Goal: Use online tool/utility: Utilize a website feature to perform a specific function

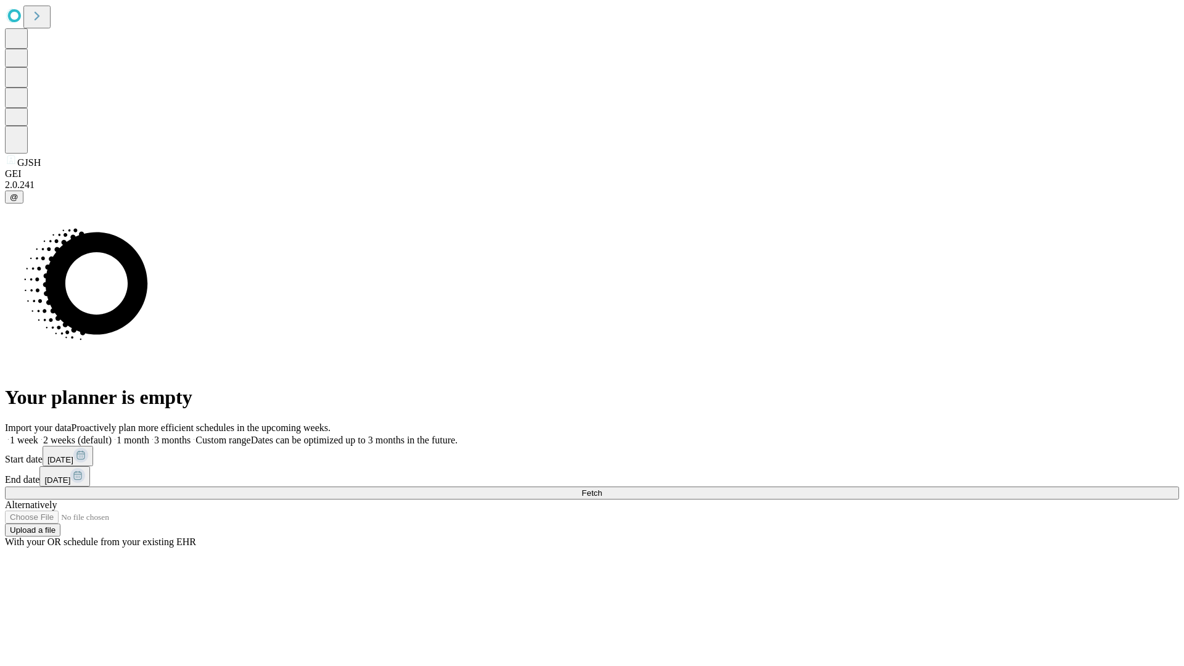
click at [602, 488] on span "Fetch" at bounding box center [591, 492] width 20 height 9
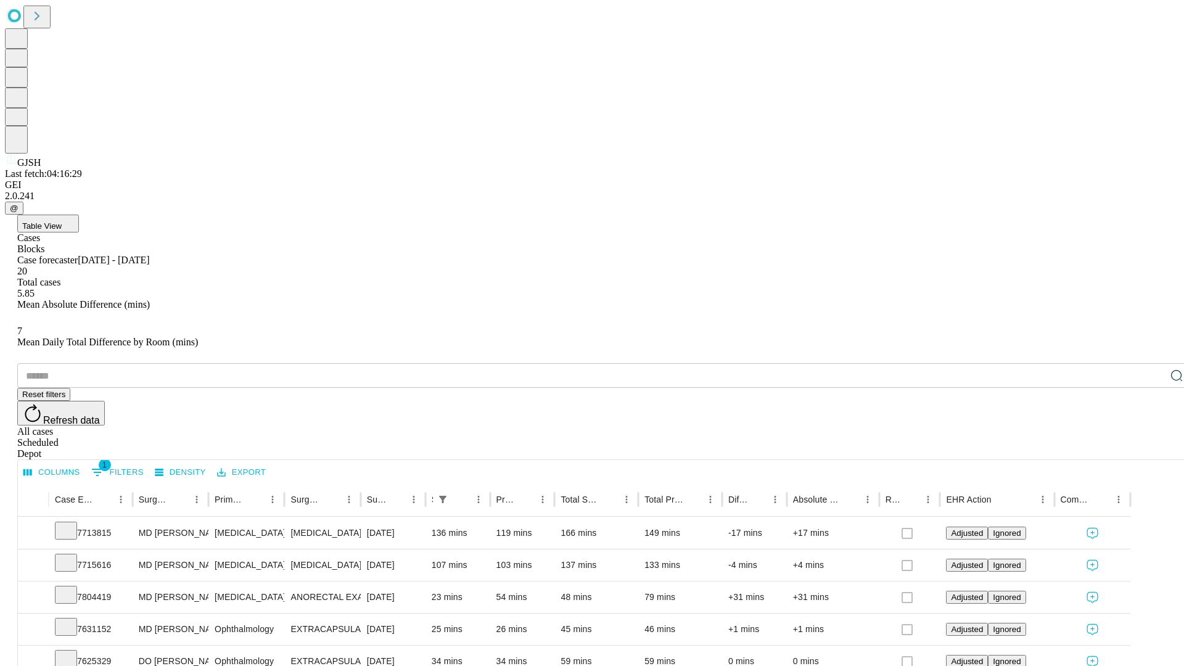
click at [62, 221] on span "Table View" at bounding box center [41, 225] width 39 height 9
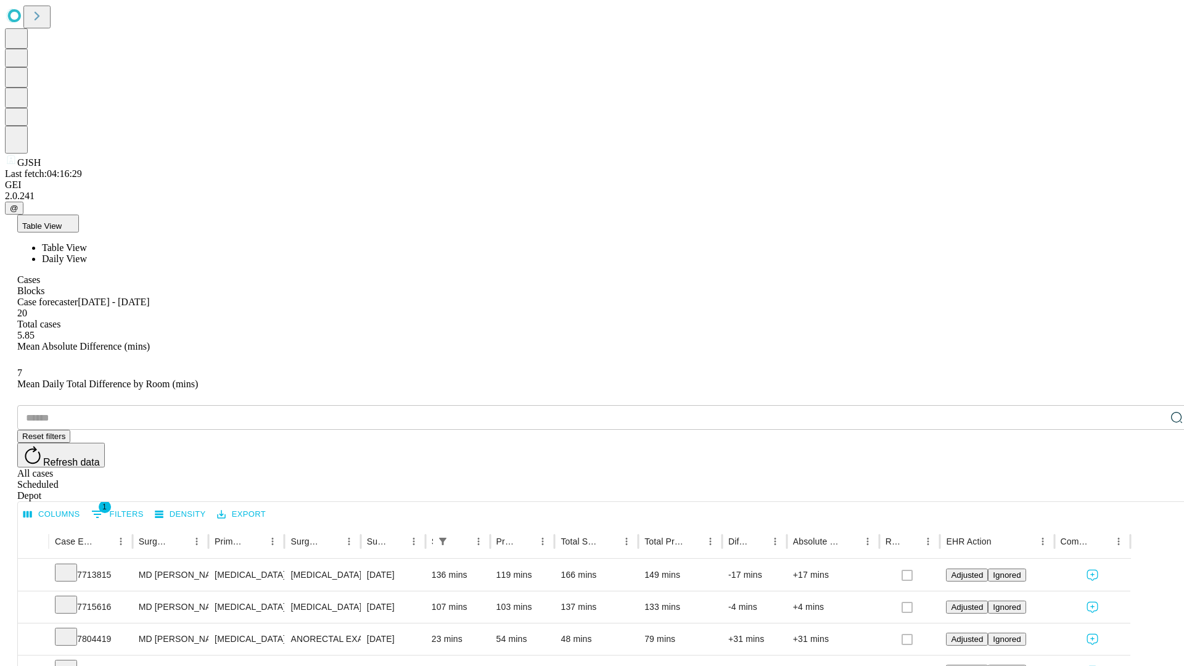
click at [87, 253] on span "Daily View" at bounding box center [64, 258] width 45 height 10
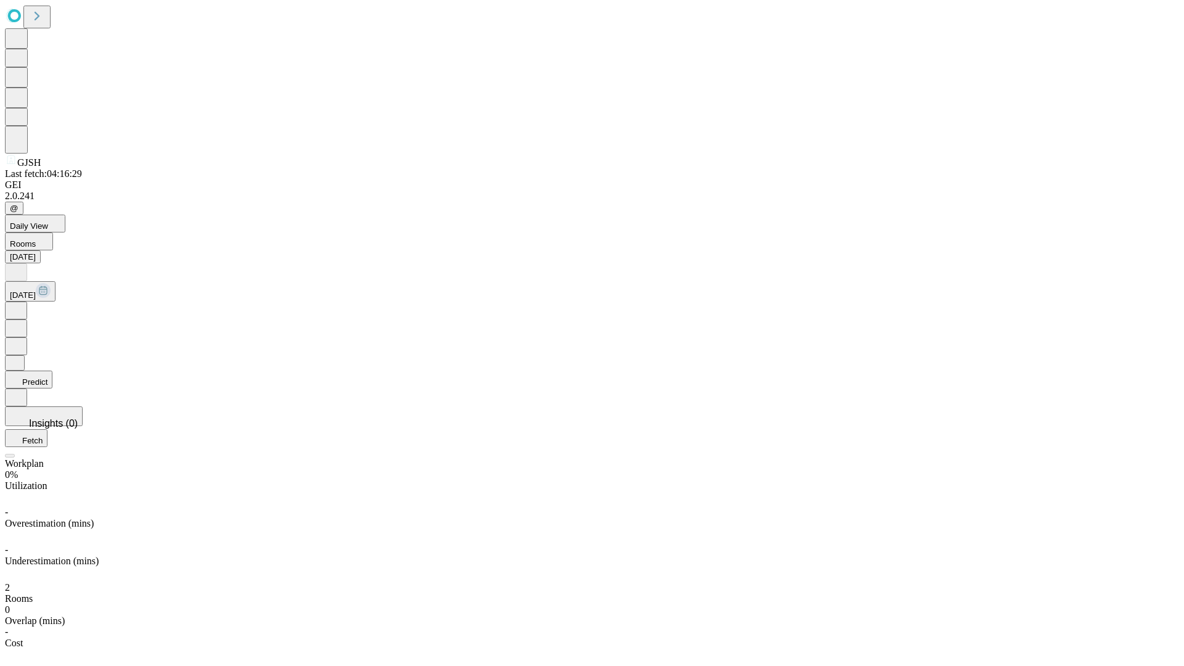
click at [52, 371] on button "Predict" at bounding box center [28, 380] width 47 height 18
